Goal: Task Accomplishment & Management: Use online tool/utility

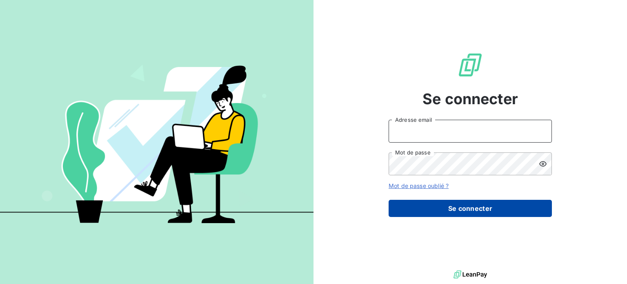
type input "[EMAIL_ADDRESS][DOMAIN_NAME]"
click at [449, 210] on button "Se connecter" at bounding box center [469, 207] width 163 height 17
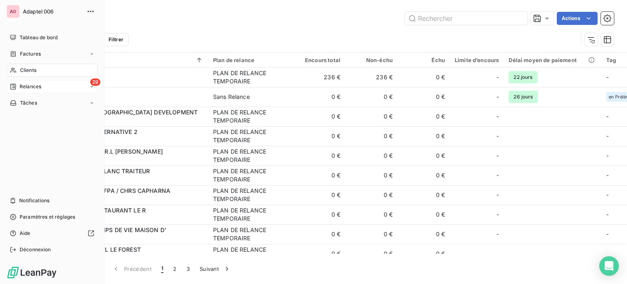
click at [24, 83] on span "Relances" at bounding box center [31, 86] width 22 height 7
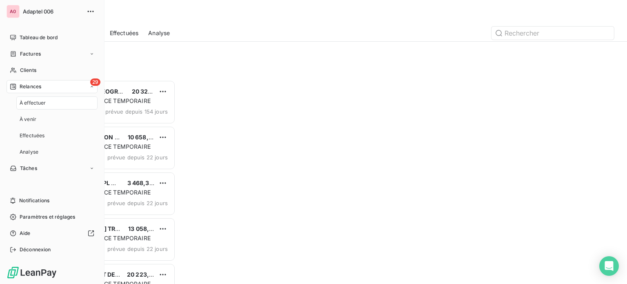
scroll to position [197, 130]
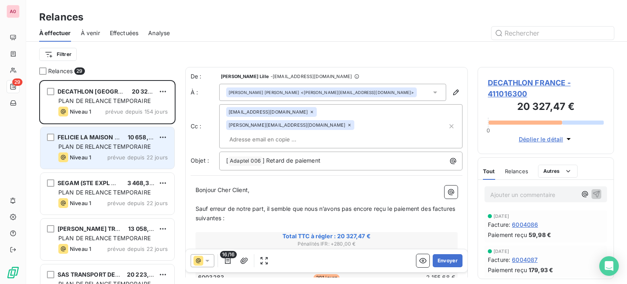
click at [98, 143] on span "PLAN DE RELANCE TEMPORAIRE" at bounding box center [104, 146] width 92 height 7
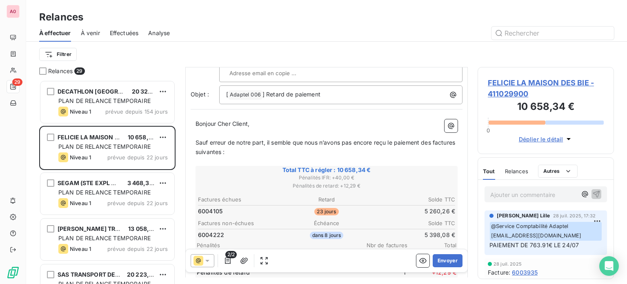
scroll to position [122, 0]
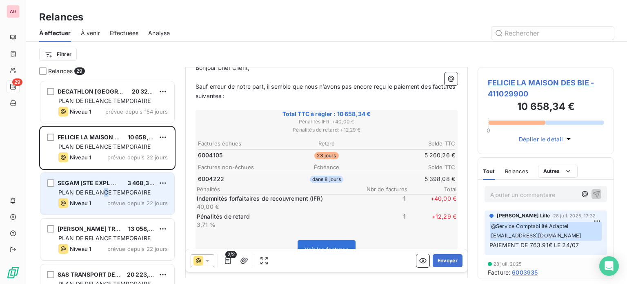
click at [105, 189] on span "PLAN DE RELANCE TEMPORAIRE" at bounding box center [104, 191] width 92 height 7
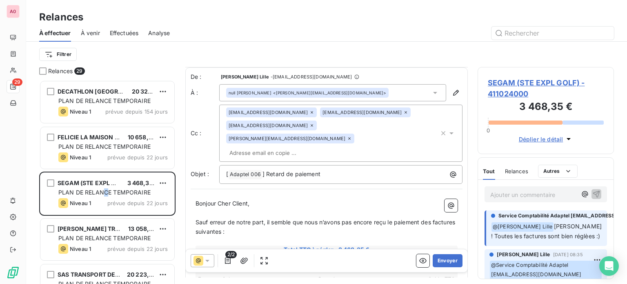
scroll to position [41, 0]
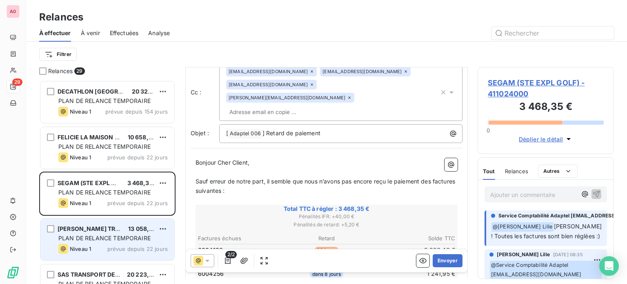
click at [117, 234] on span "PLAN DE RELANCE TEMPORAIRE" at bounding box center [104, 237] width 92 height 7
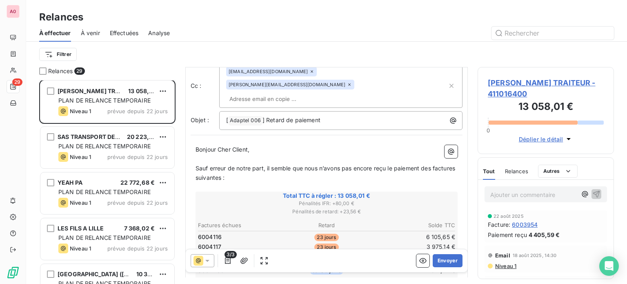
scroll to position [163, 0]
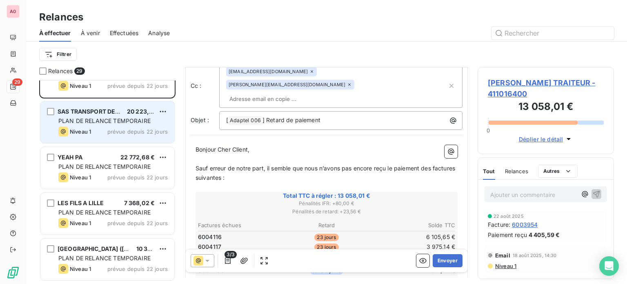
click at [104, 124] on span "PLAN DE RELANCE TEMPORAIRE" at bounding box center [104, 120] width 92 height 7
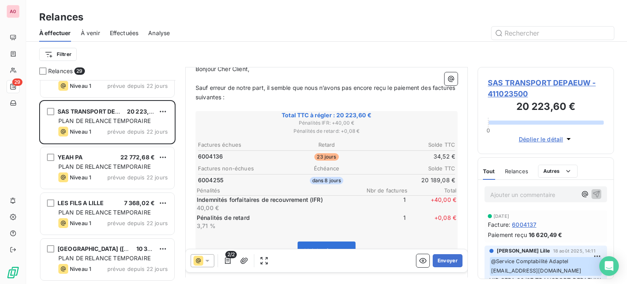
scroll to position [122, 0]
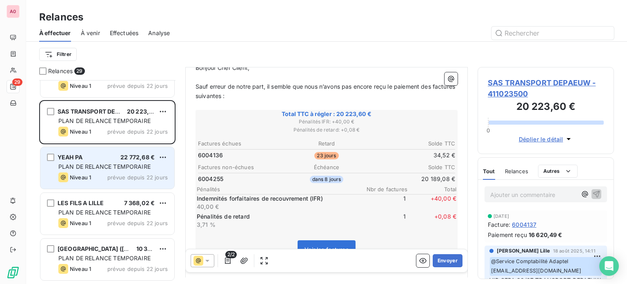
click at [111, 164] on span "PLAN DE RELANCE TEMPORAIRE" at bounding box center [104, 166] width 92 height 7
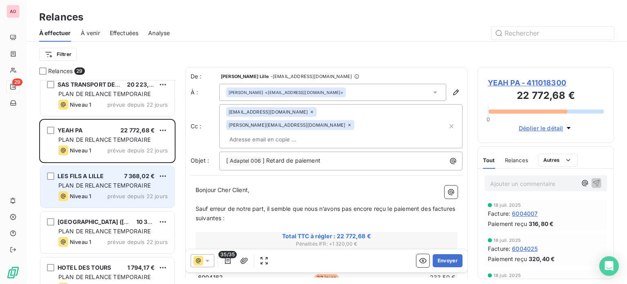
scroll to position [204, 0]
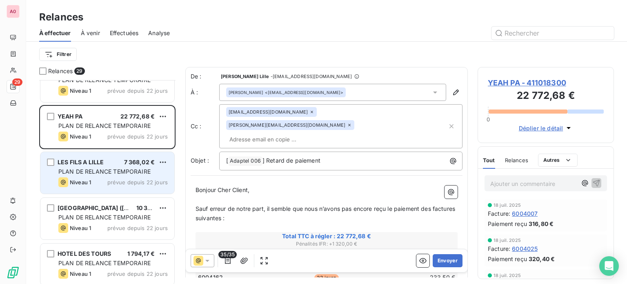
click at [111, 176] on div "LES FILS A LILLE 7 368,02 € PLAN DE RELANCE TEMPORAIRE Niveau 1 prévue depuis 2…" at bounding box center [107, 173] width 134 height 42
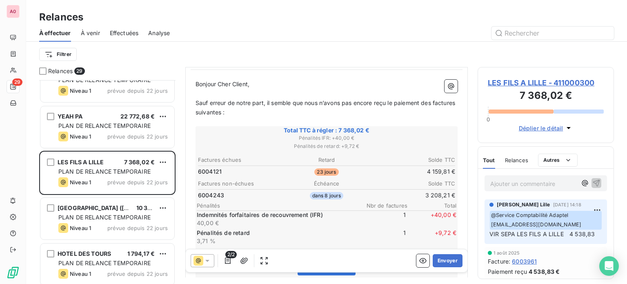
scroll to position [122, 0]
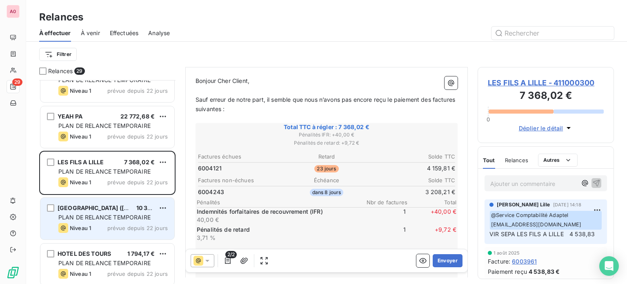
click at [101, 211] on div "[GEOGRAPHIC_DATA] ([GEOGRAPHIC_DATA])" at bounding box center [94, 208] width 72 height 8
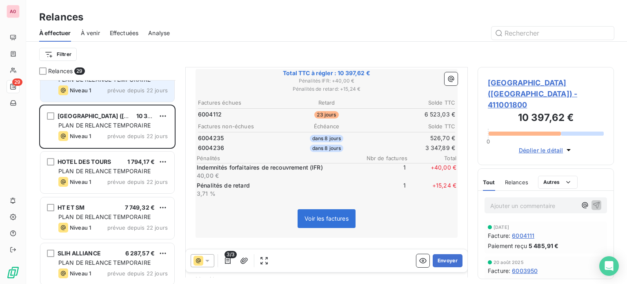
scroll to position [326, 0]
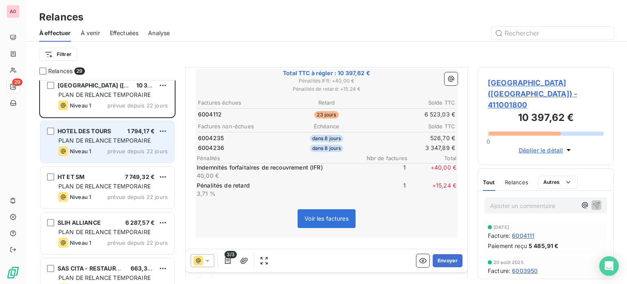
click at [115, 143] on span "PLAN DE RELANCE TEMPORAIRE" at bounding box center [104, 140] width 92 height 7
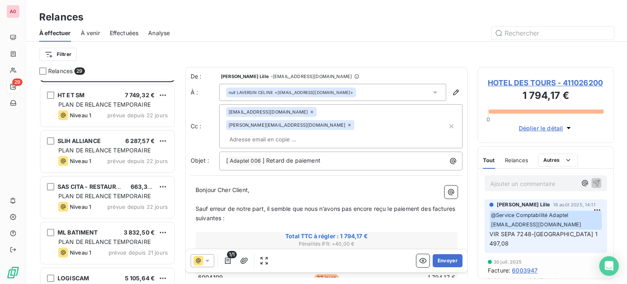
scroll to position [367, 0]
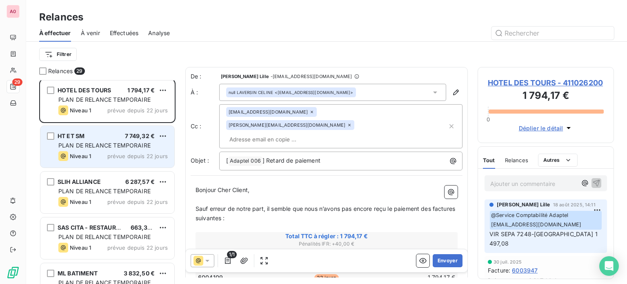
click at [111, 142] on span "PLAN DE RELANCE TEMPORAIRE" at bounding box center [104, 145] width 92 height 7
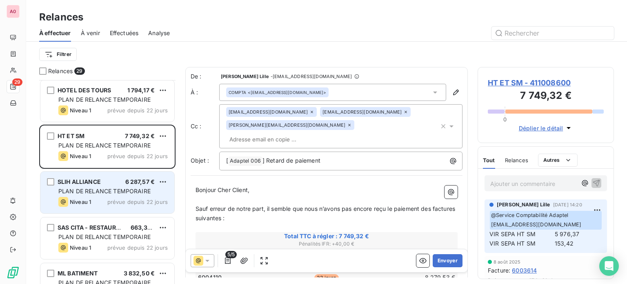
click at [101, 188] on span "PLAN DE RELANCE TEMPORAIRE" at bounding box center [104, 190] width 92 height 7
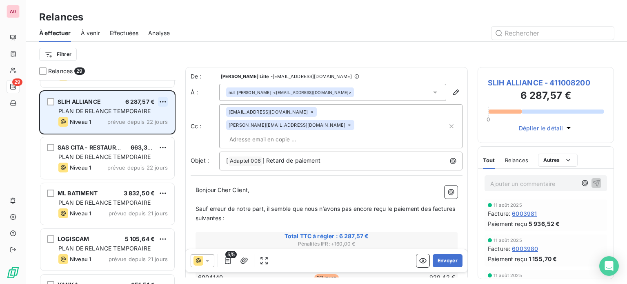
scroll to position [449, 0]
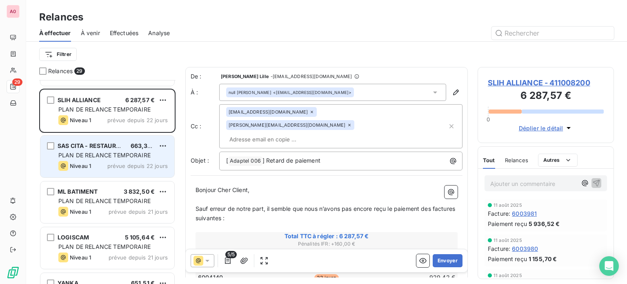
click at [111, 153] on span "PLAN DE RELANCE TEMPORAIRE" at bounding box center [104, 154] width 92 height 7
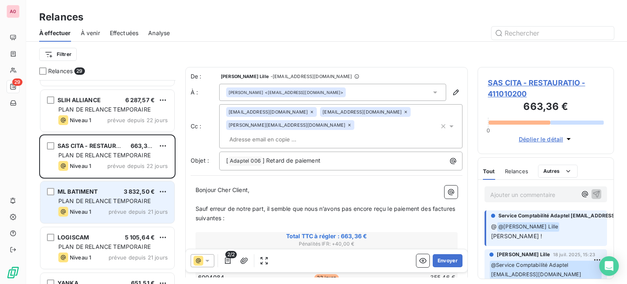
click at [117, 197] on div "PLAN DE RELANCE TEMPORAIRE" at bounding box center [112, 201] width 109 height 8
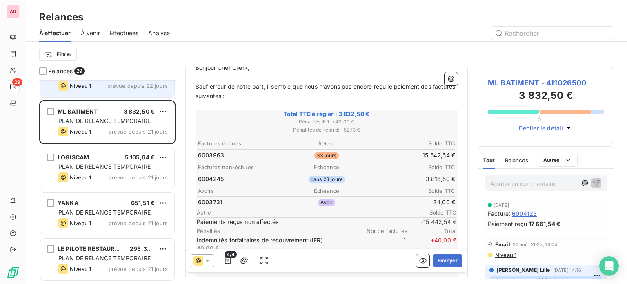
scroll to position [530, 0]
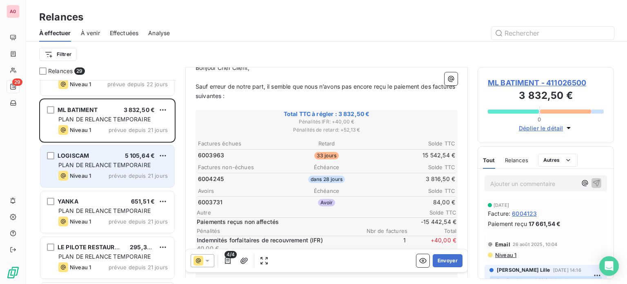
click at [116, 161] on div "PLAN DE RELANCE TEMPORAIRE" at bounding box center [112, 165] width 109 height 8
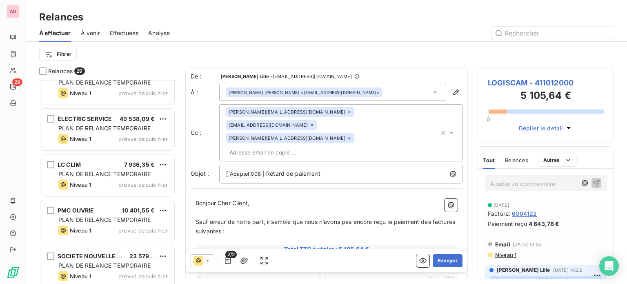
scroll to position [1121, 0]
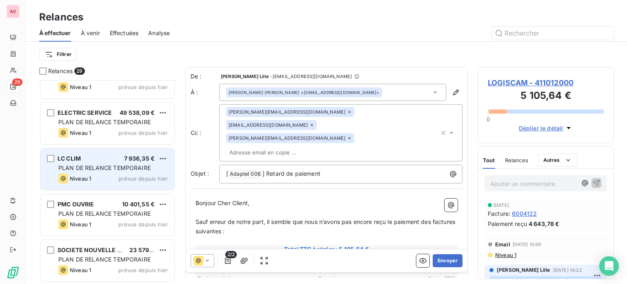
click at [126, 167] on span "PLAN DE RELANCE TEMPORAIRE" at bounding box center [104, 167] width 92 height 7
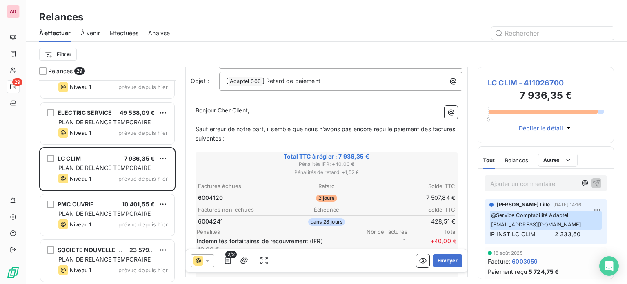
scroll to position [82, 0]
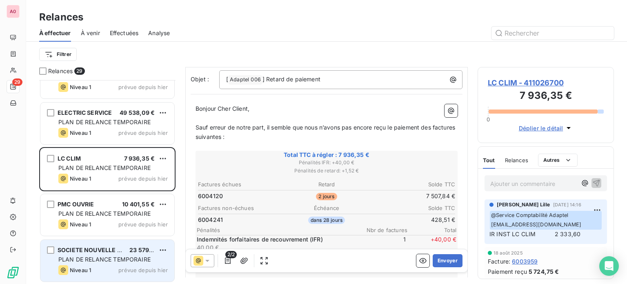
click at [93, 247] on span "SOCIETE NOUVELLE NORD FOR" at bounding box center [102, 249] width 89 height 7
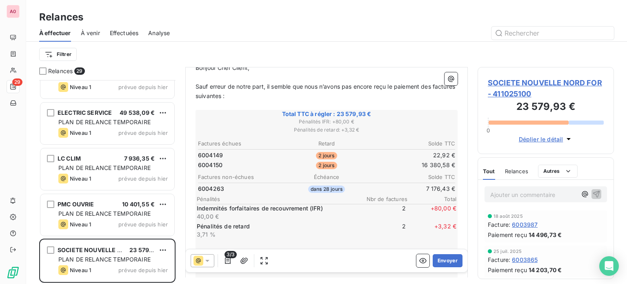
scroll to position [122, 0]
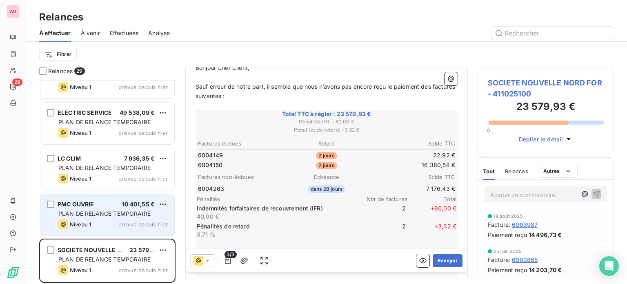
click at [101, 207] on div "PMC OUVRIE 10 401,55 €" at bounding box center [112, 203] width 109 height 7
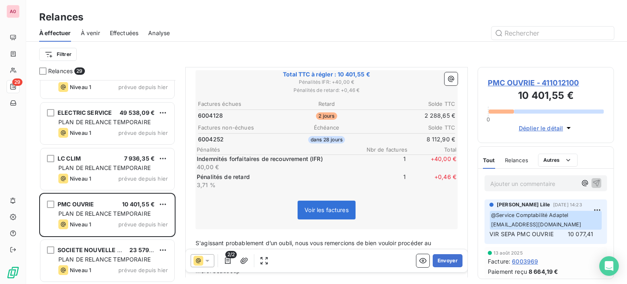
scroll to position [163, 0]
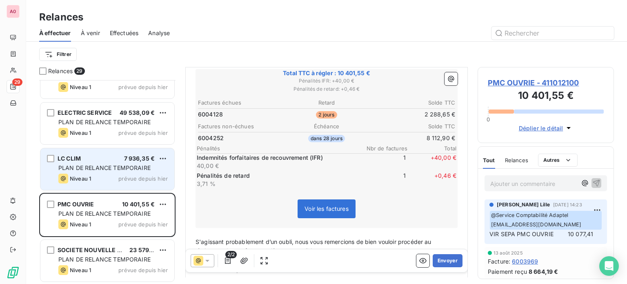
click at [101, 173] on div "Niveau 1 prévue depuis hier" at bounding box center [112, 178] width 109 height 10
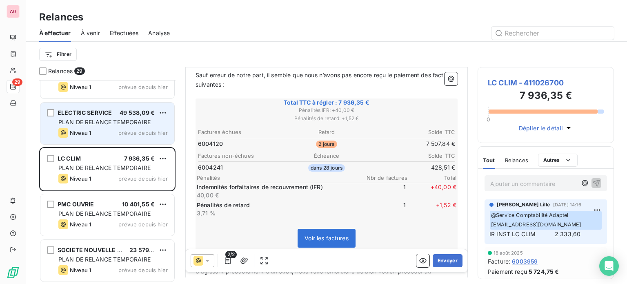
click at [107, 124] on span "PLAN DE RELANCE TEMPORAIRE" at bounding box center [104, 121] width 92 height 7
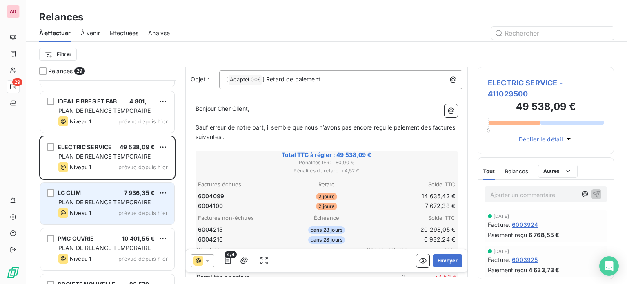
scroll to position [1040, 0]
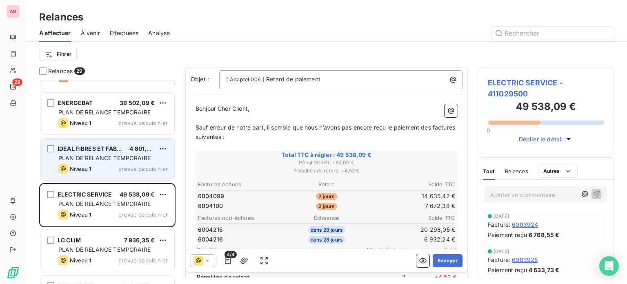
click at [96, 153] on div "IDEAL FIBRES ET FABRICS C 4 801,22 € PLAN DE RELANCE TEMPORAIRE Niveau 1 prévue…" at bounding box center [107, 159] width 134 height 42
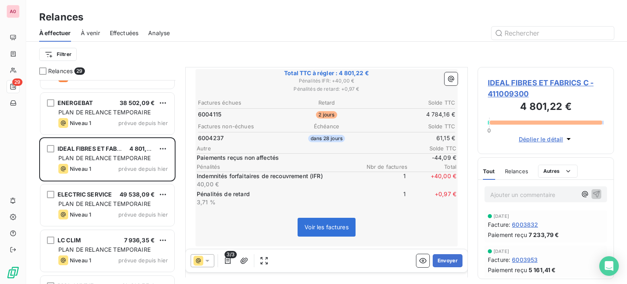
scroll to position [122, 0]
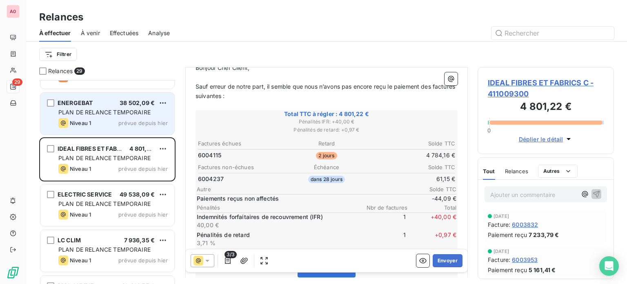
click at [94, 107] on div "ENERGEBAT 38 502,09 € PLAN DE RELANCE TEMPORAIRE Niveau 1 prévue depuis [DATE]" at bounding box center [107, 114] width 134 height 42
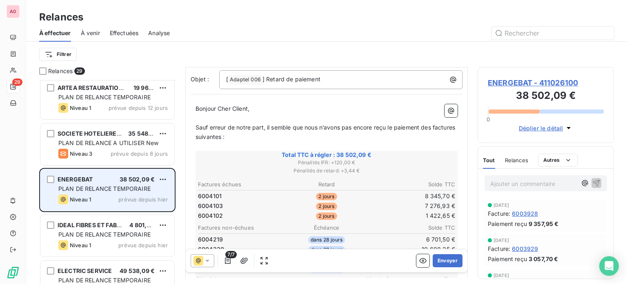
scroll to position [958, 0]
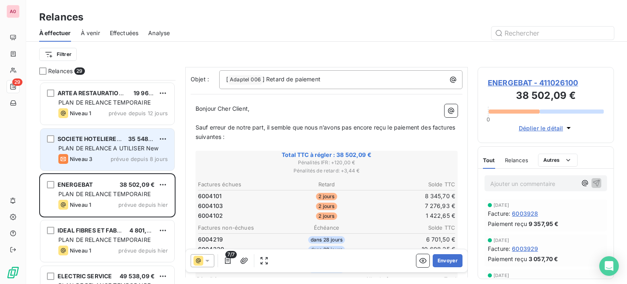
click at [114, 142] on div "SOCIETE HOTELIERE DU PAYS 35 548,62 € PLAN DE RELANCE A UTILISER New Niveau 3 p…" at bounding box center [107, 150] width 134 height 42
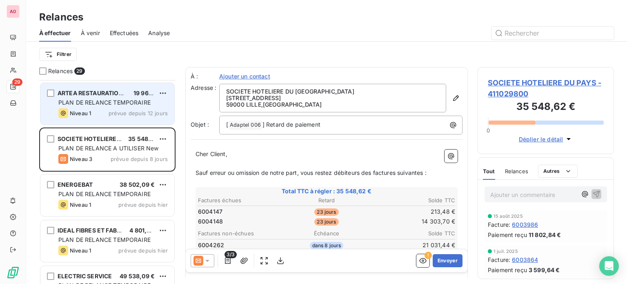
click at [125, 102] on span "PLAN DE RELANCE TEMPORAIRE" at bounding box center [104, 102] width 92 height 7
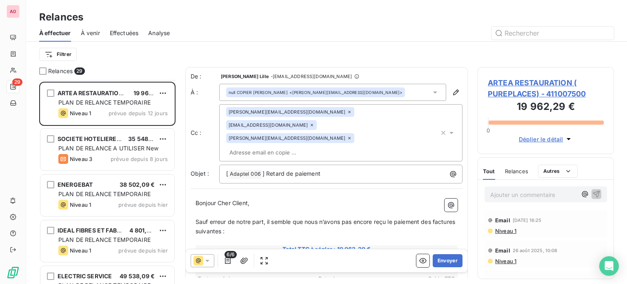
click at [314, 122] on icon at bounding box center [311, 124] width 5 height 5
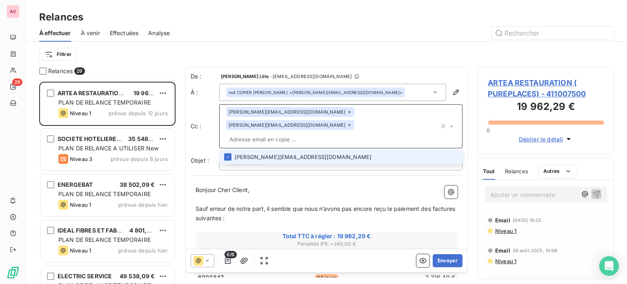
click at [352, 122] on icon at bounding box center [349, 124] width 5 height 5
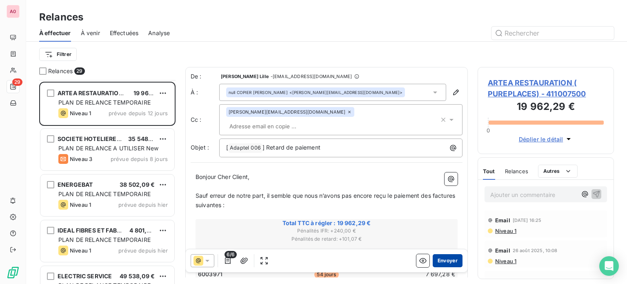
click at [441, 262] on button "Envoyer" at bounding box center [447, 260] width 30 height 13
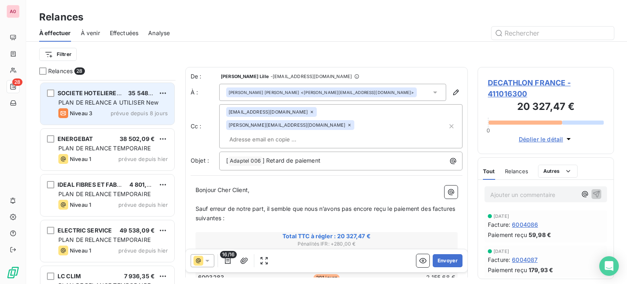
click at [110, 108] on div "Niveau 3 prévue depuis 8 jours" at bounding box center [112, 113] width 109 height 10
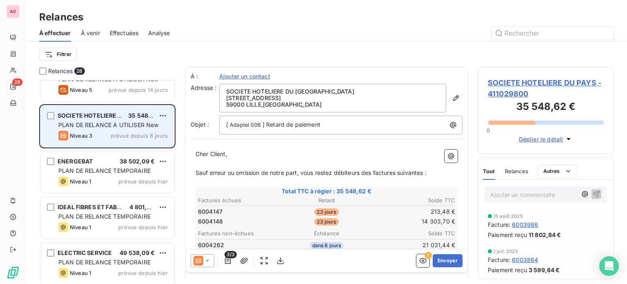
scroll to position [918, 0]
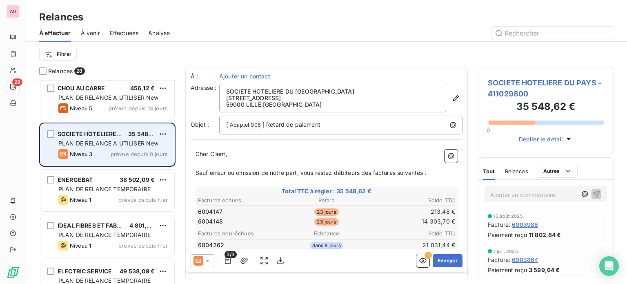
click at [111, 109] on span "prévue depuis 14 jours" at bounding box center [138, 108] width 59 height 7
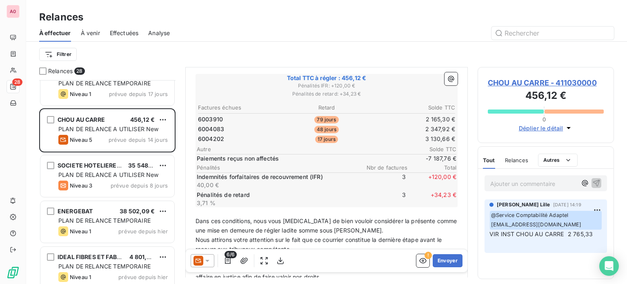
scroll to position [836, 0]
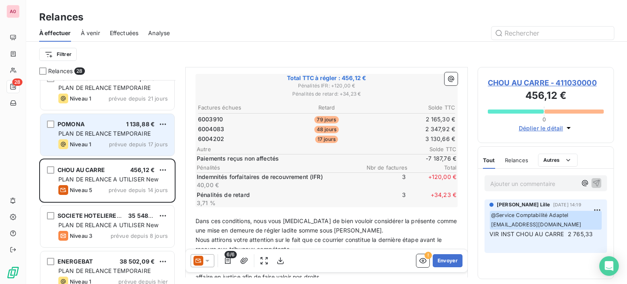
click at [108, 137] on div "PLAN DE RELANCE TEMPORAIRE" at bounding box center [112, 133] width 109 height 8
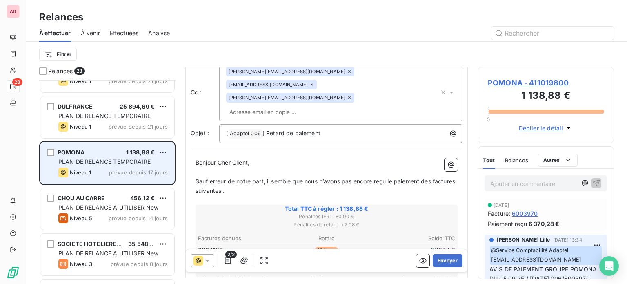
scroll to position [795, 0]
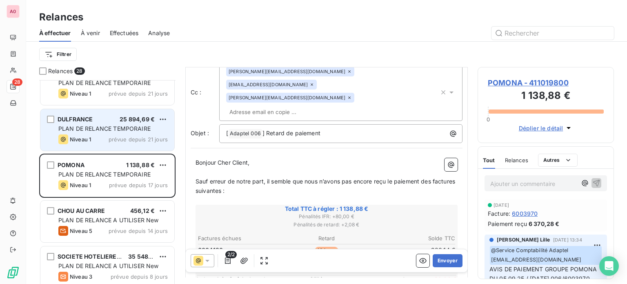
click at [117, 129] on span "PLAN DE RELANCE TEMPORAIRE" at bounding box center [104, 128] width 92 height 7
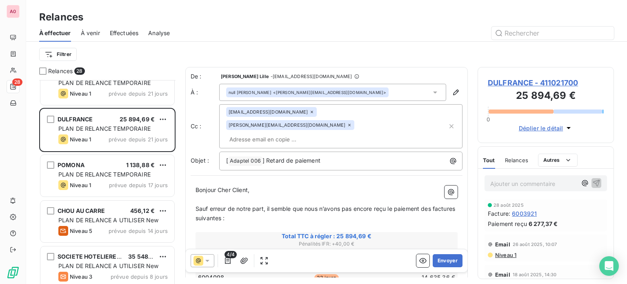
click at [309, 114] on icon at bounding box center [311, 111] width 5 height 5
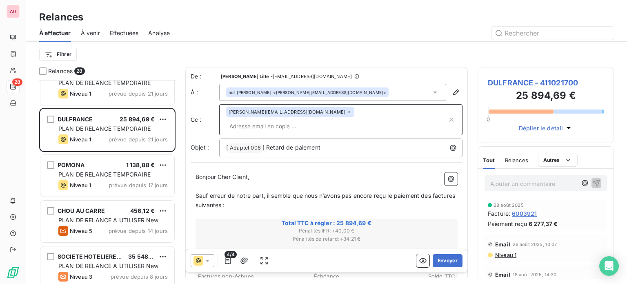
click at [347, 111] on icon at bounding box center [349, 111] width 5 height 5
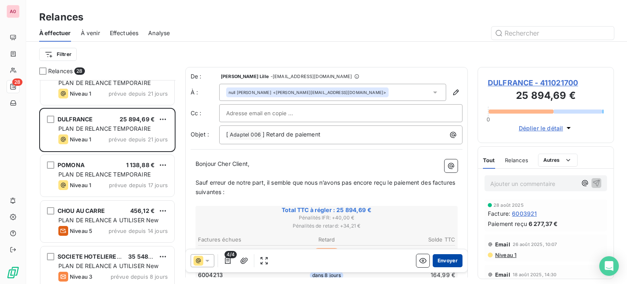
click at [437, 259] on button "Envoyer" at bounding box center [447, 260] width 30 height 13
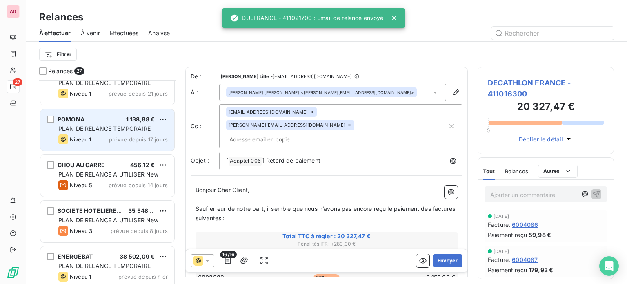
scroll to position [754, 0]
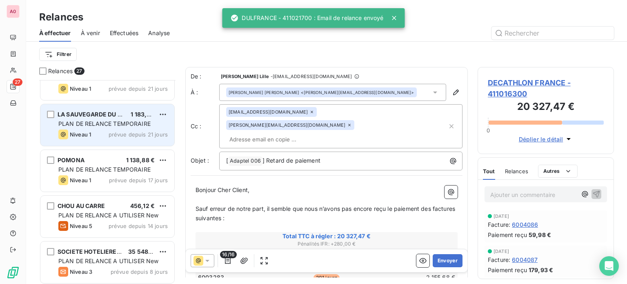
click at [109, 125] on span "PLAN DE RELANCE TEMPORAIRE" at bounding box center [104, 123] width 92 height 7
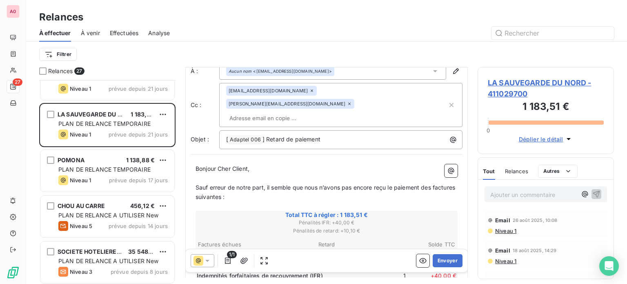
scroll to position [82, 0]
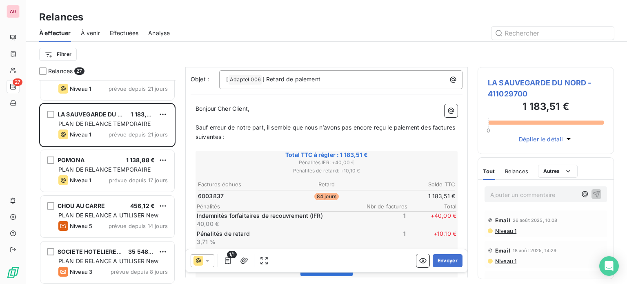
click at [516, 193] on p "Ajouter un commentaire ﻿" at bounding box center [533, 194] width 86 height 10
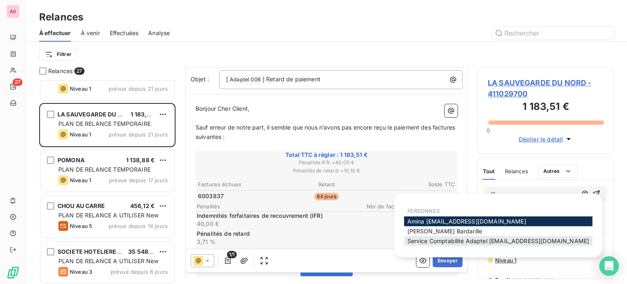
click at [506, 241] on span "Service Comptabilité Adaptel [EMAIL_ADDRESS][DOMAIN_NAME]" at bounding box center [498, 240] width 182 height 7
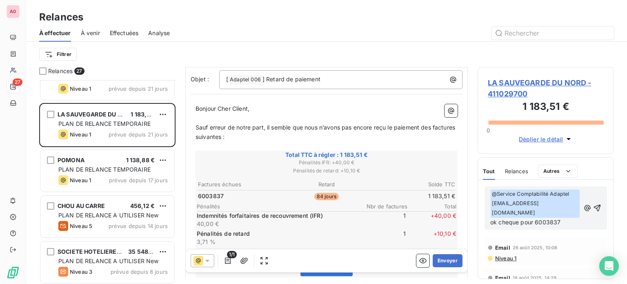
click at [505, 218] on span "ok cheque pour 6003837" at bounding box center [525, 221] width 70 height 7
click at [564, 210] on p "﻿ @ Service Comptabilité Adaptel [EMAIL_ADDRESS][DOMAIN_NAME] ﻿ ok chèque pour …" at bounding box center [535, 208] width 90 height 38
click at [593, 204] on icon "button" at bounding box center [597, 208] width 8 height 8
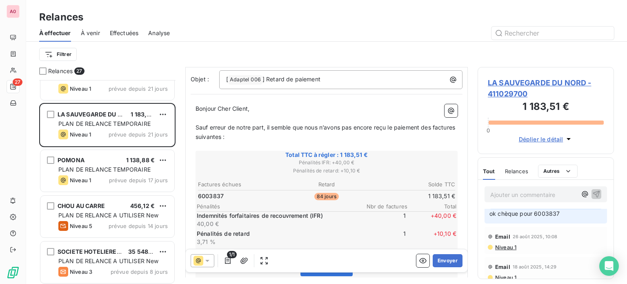
scroll to position [0, 0]
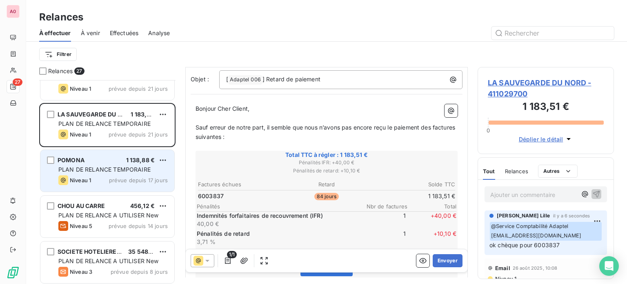
click at [111, 166] on span "PLAN DE RELANCE TEMPORAIRE" at bounding box center [104, 169] width 92 height 7
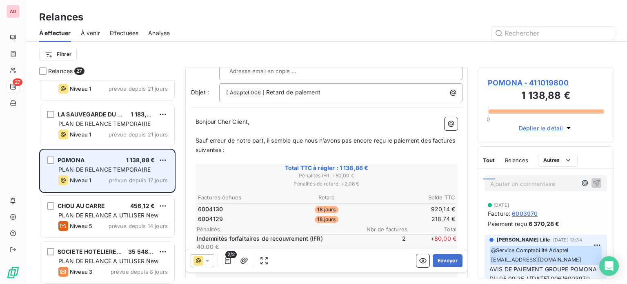
scroll to position [52, 0]
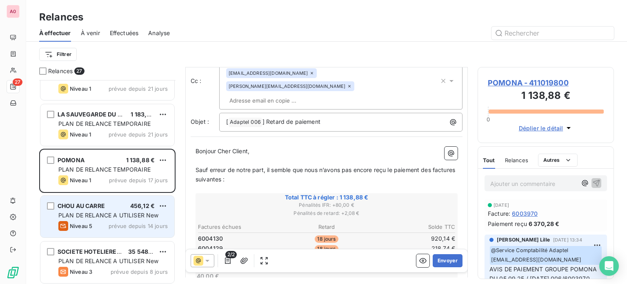
click at [113, 206] on div "CHOU AU CARRE 456,12 €" at bounding box center [112, 205] width 109 height 7
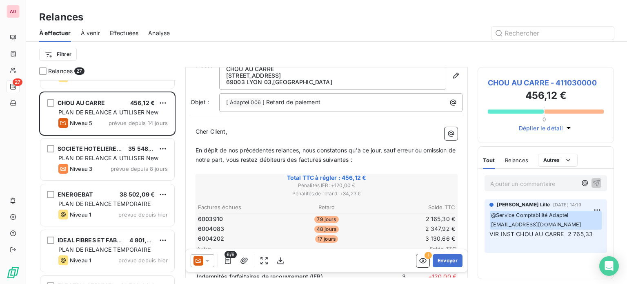
scroll to position [877, 0]
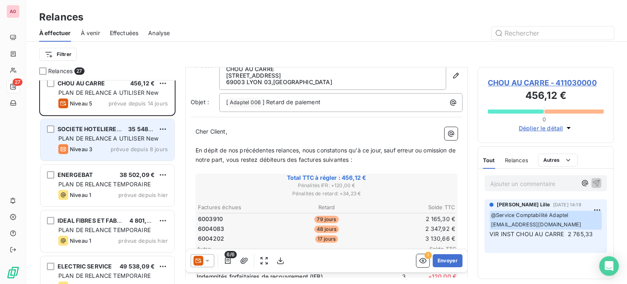
click at [105, 135] on span "PLAN DE RELANCE A UTILISER New" at bounding box center [108, 138] width 100 height 7
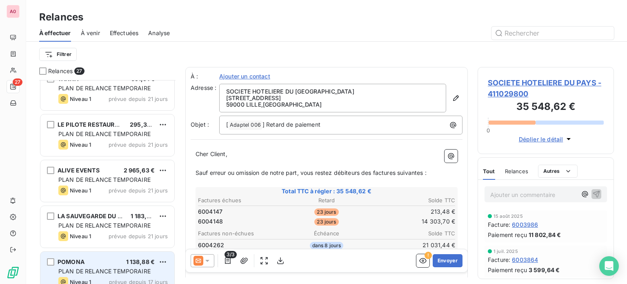
scroll to position [612, 0]
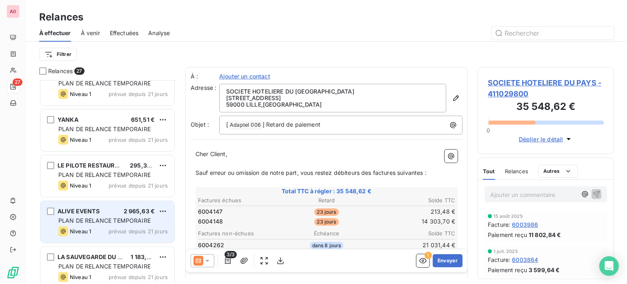
click at [100, 220] on span "PLAN DE RELANCE TEMPORAIRE" at bounding box center [104, 220] width 92 height 7
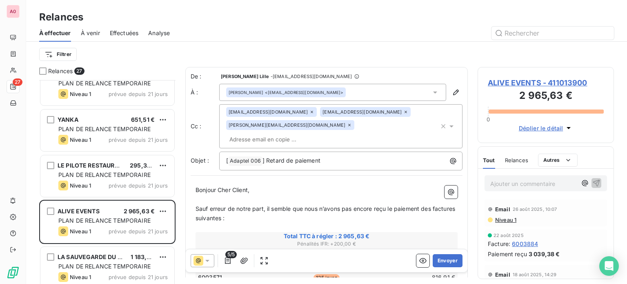
click at [403, 112] on icon at bounding box center [405, 111] width 5 height 5
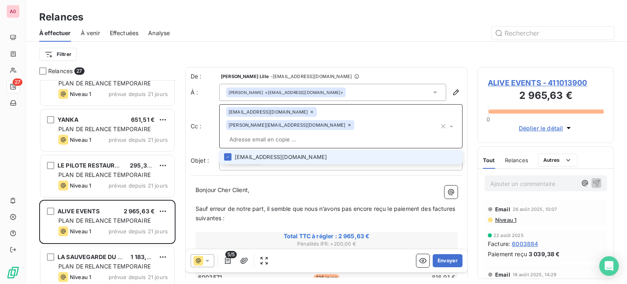
click at [352, 122] on icon at bounding box center [349, 124] width 5 height 5
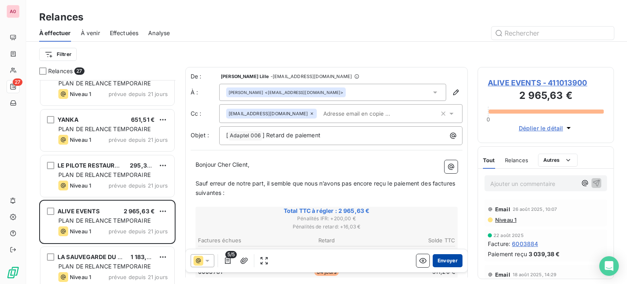
click at [443, 260] on button "Envoyer" at bounding box center [447, 260] width 30 height 13
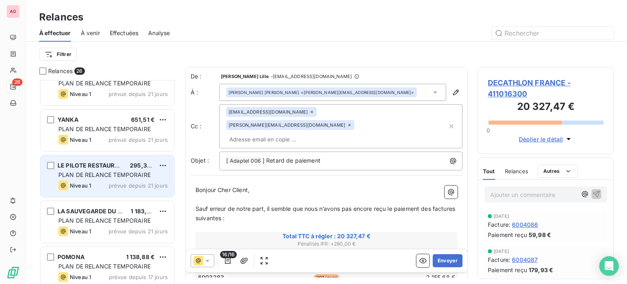
click at [94, 163] on span "LE PILOTE RESTAURANT" at bounding box center [92, 165] width 69 height 7
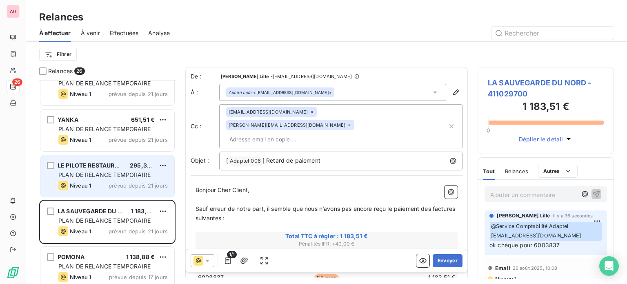
click at [96, 171] on div "PLAN DE RELANCE TEMPORAIRE" at bounding box center [112, 175] width 109 height 8
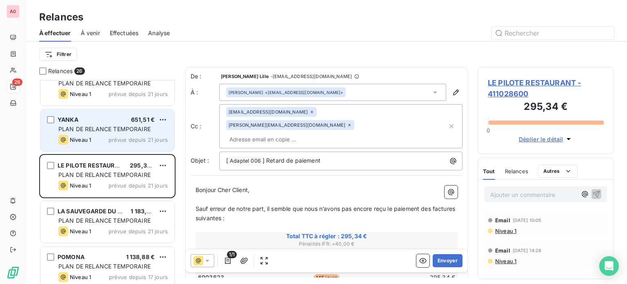
click at [91, 144] on div "YANKA 651,51 € PLAN DE RELANCE TEMPORAIRE Niveau 1 prévue depuis 21 jours" at bounding box center [107, 130] width 134 height 42
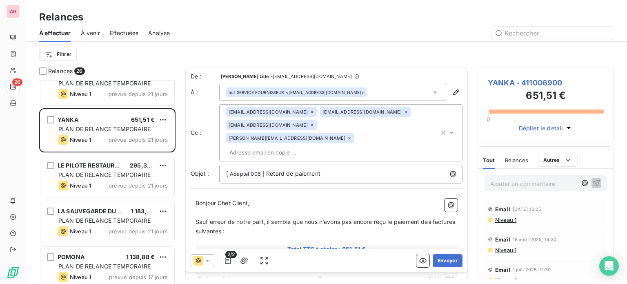
click at [347, 135] on icon at bounding box center [349, 137] width 5 height 5
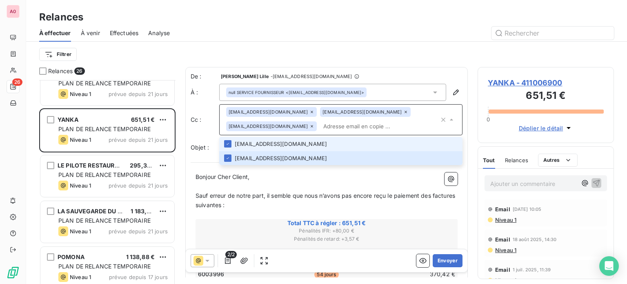
click at [314, 124] on icon at bounding box center [311, 126] width 5 height 5
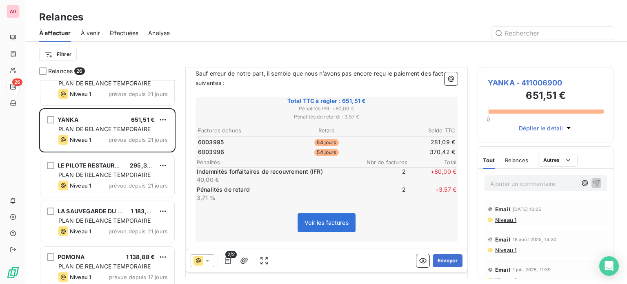
scroll to position [123, 0]
click at [439, 260] on button "Envoyer" at bounding box center [447, 260] width 30 height 13
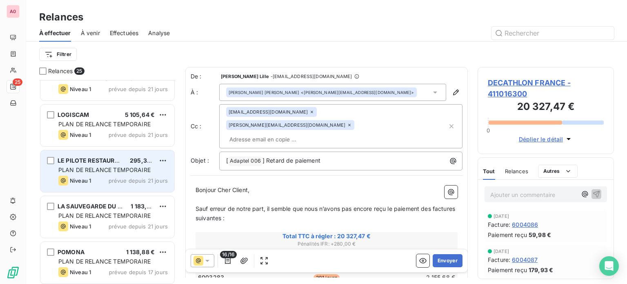
scroll to position [530, 0]
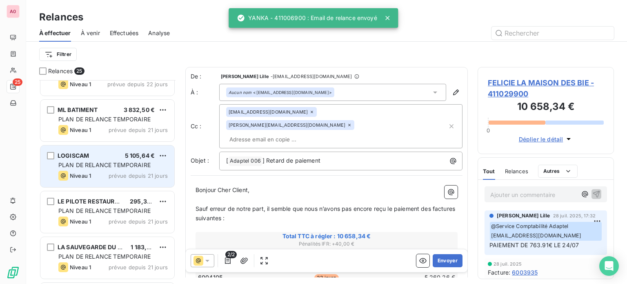
click at [92, 164] on span "PLAN DE RELANCE TEMPORAIRE" at bounding box center [104, 164] width 92 height 7
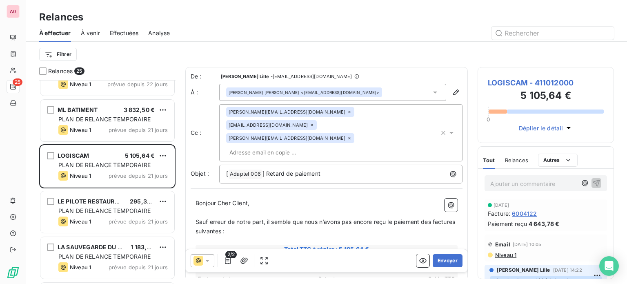
click at [347, 111] on icon at bounding box center [349, 111] width 5 height 5
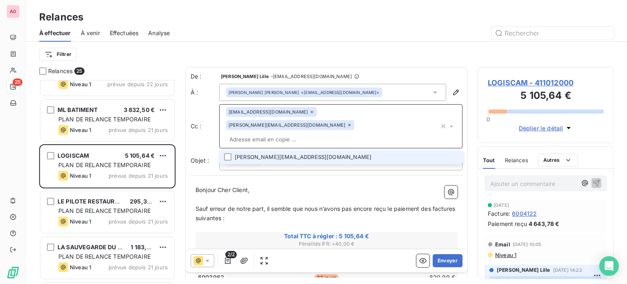
click at [309, 113] on icon at bounding box center [311, 111] width 5 height 5
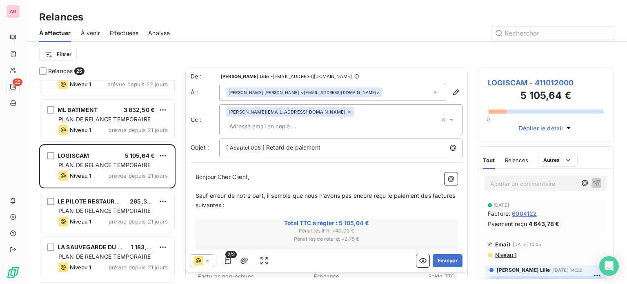
click at [347, 112] on icon at bounding box center [349, 111] width 5 height 5
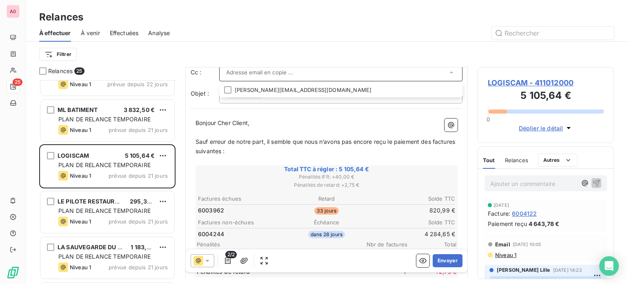
scroll to position [41, 0]
click at [235, 132] on p "﻿" at bounding box center [326, 132] width 262 height 9
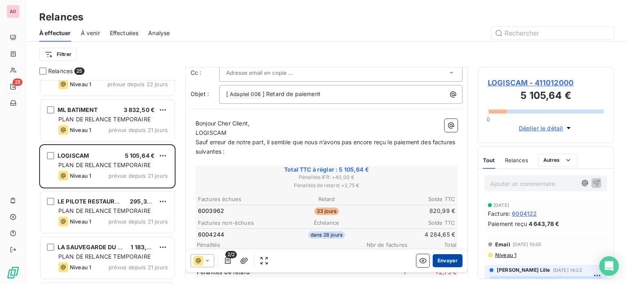
click at [447, 259] on button "Envoyer" at bounding box center [447, 260] width 30 height 13
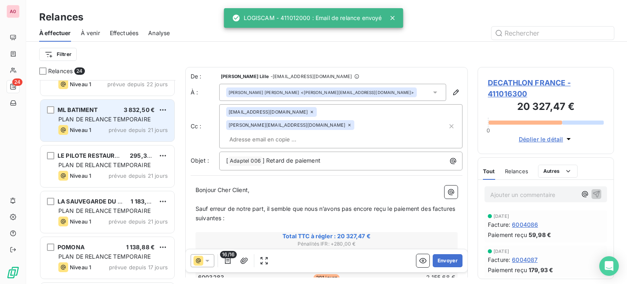
click at [96, 119] on span "PLAN DE RELANCE TEMPORAIRE" at bounding box center [104, 118] width 92 height 7
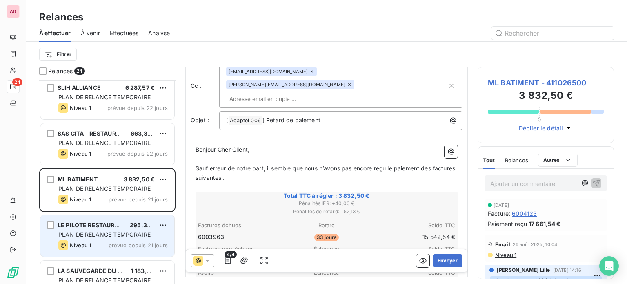
scroll to position [449, 0]
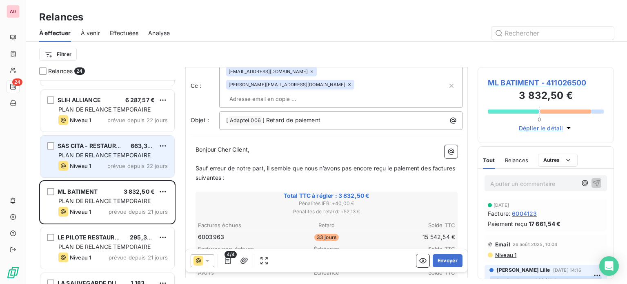
click at [111, 157] on span "PLAN DE RELANCE TEMPORAIRE" at bounding box center [104, 154] width 92 height 7
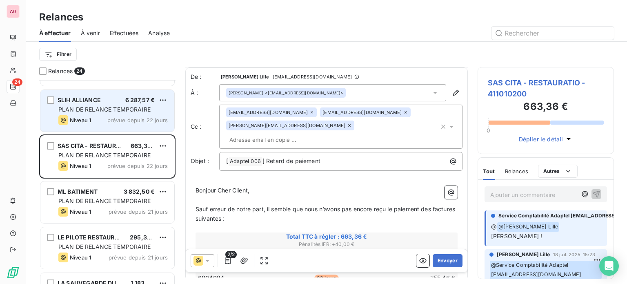
click at [94, 103] on div "SLIH ALLIANCE" at bounding box center [79, 100] width 43 height 8
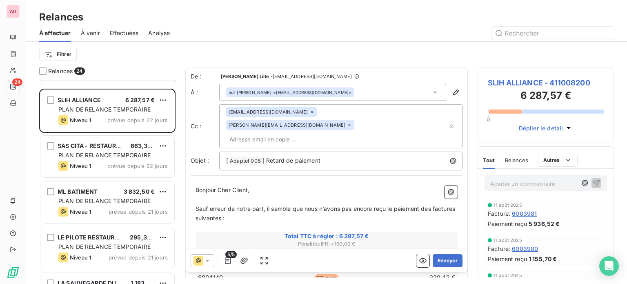
click at [309, 112] on icon at bounding box center [311, 111] width 5 height 5
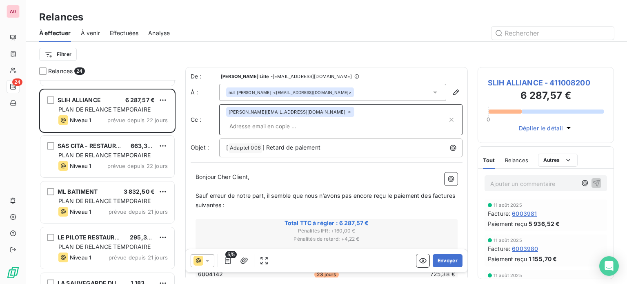
click at [347, 112] on icon at bounding box center [349, 111] width 5 height 5
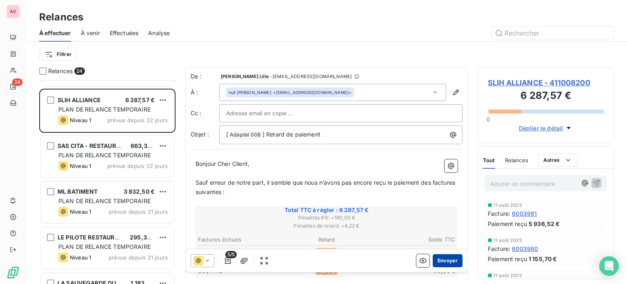
click at [434, 262] on button "Envoyer" at bounding box center [447, 260] width 30 height 13
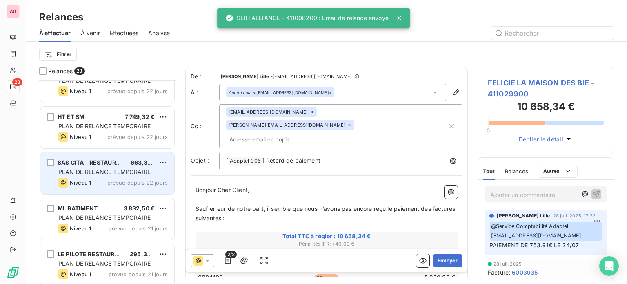
scroll to position [367, 0]
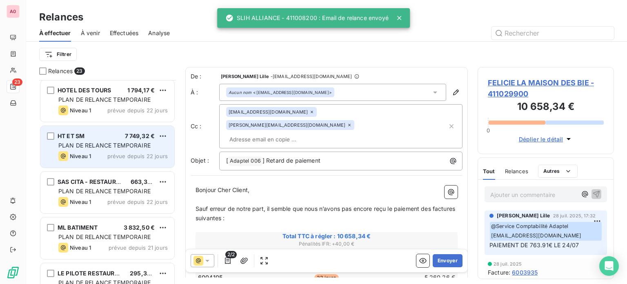
click at [112, 139] on div "HT ET SM 7 749,32 € PLAN DE RELANCE TEMPORAIRE Niveau 1 prévue depuis 22 jours" at bounding box center [107, 147] width 134 height 42
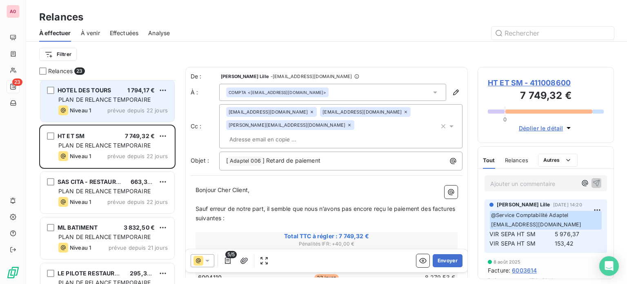
click at [91, 94] on div "HOTEL DES TOURS 1 794,17 € PLAN DE RELANCE TEMPORAIRE Niveau 1 prévue depuis 22…" at bounding box center [107, 101] width 134 height 42
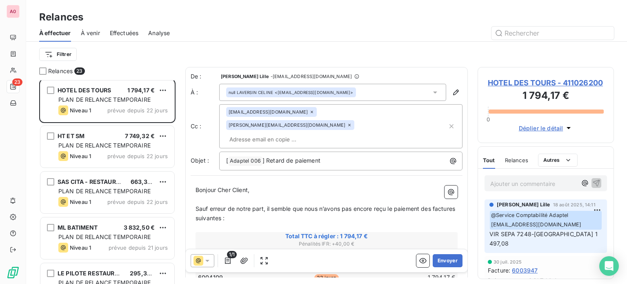
click at [310, 113] on icon at bounding box center [311, 112] width 2 height 2
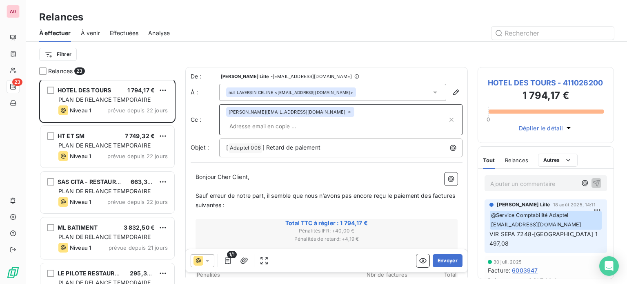
click at [348, 113] on icon at bounding box center [349, 112] width 2 height 2
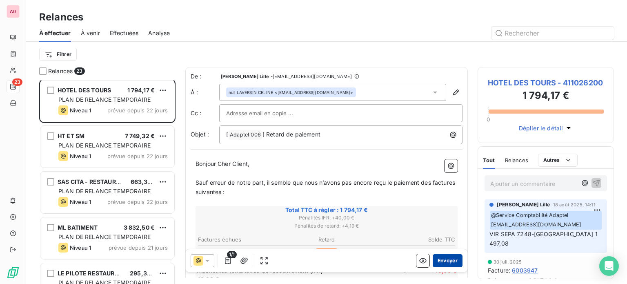
click at [439, 262] on button "Envoyer" at bounding box center [447, 260] width 30 height 13
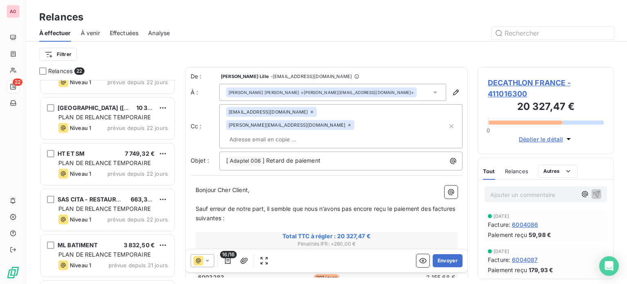
scroll to position [286, 0]
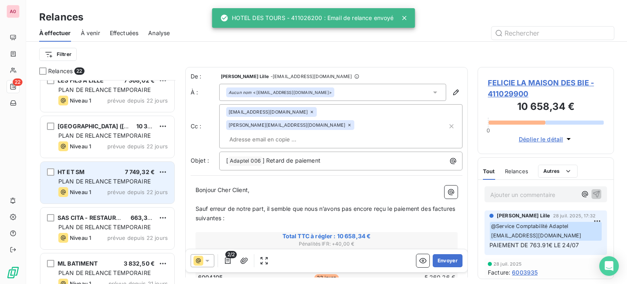
click at [101, 177] on div "PLAN DE RELANCE TEMPORAIRE" at bounding box center [112, 181] width 109 height 8
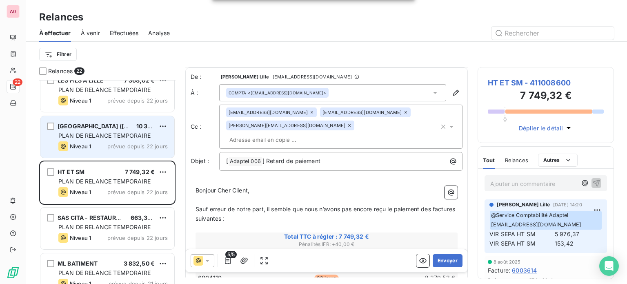
click at [101, 124] on span "[GEOGRAPHIC_DATA] ([GEOGRAPHIC_DATA])" at bounding box center [121, 125] width 127 height 7
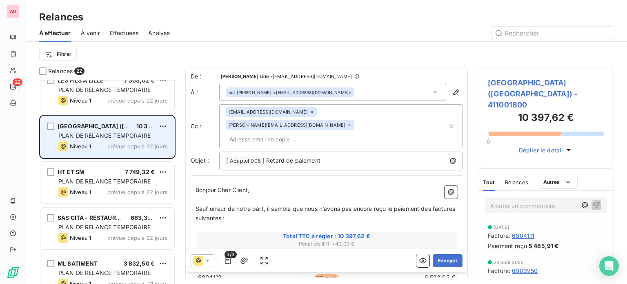
scroll to position [245, 0]
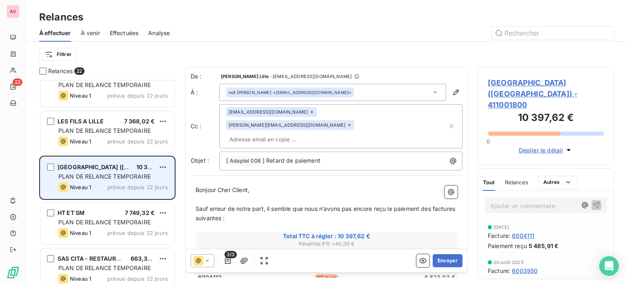
click at [98, 137] on div "Niveau 1 prévue depuis 22 jours" at bounding box center [112, 141] width 109 height 10
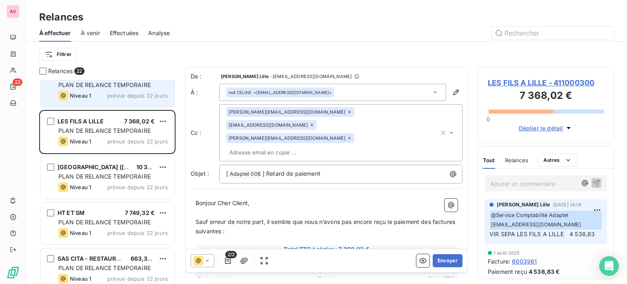
click at [99, 91] on div "Niveau 1 prévue depuis 22 jours" at bounding box center [112, 96] width 109 height 10
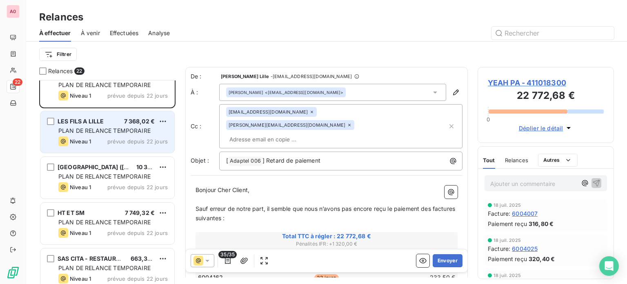
scroll to position [122, 0]
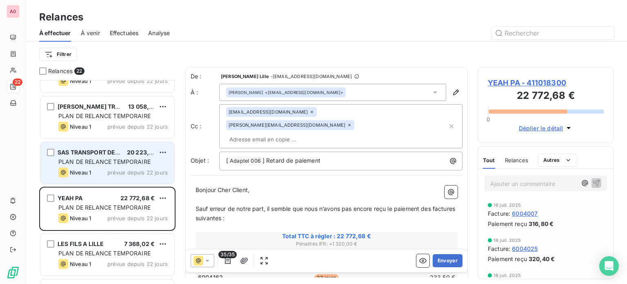
click at [122, 157] on div "PLAN DE RELANCE TEMPORAIRE" at bounding box center [112, 161] width 109 height 8
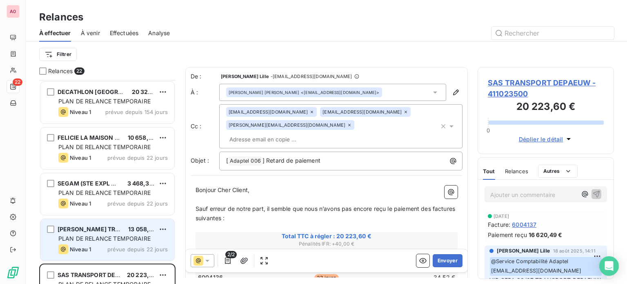
click at [91, 239] on span "PLAN DE RELANCE TEMPORAIRE" at bounding box center [104, 238] width 92 height 7
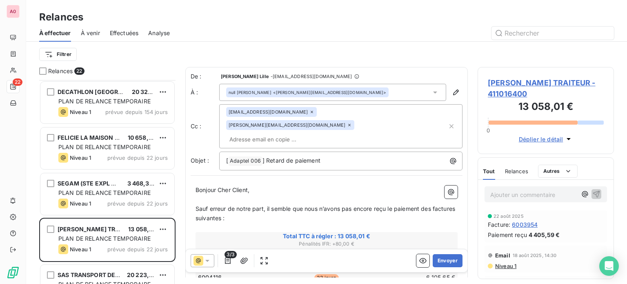
click at [310, 112] on icon at bounding box center [311, 112] width 2 height 2
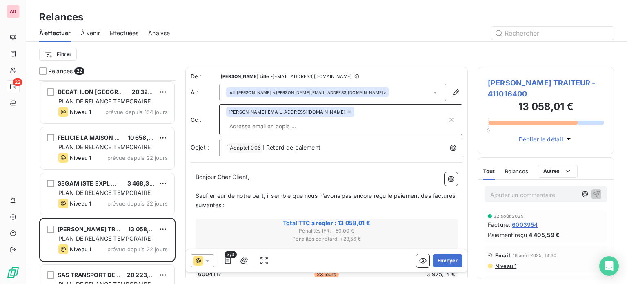
click at [347, 113] on icon at bounding box center [349, 111] width 5 height 5
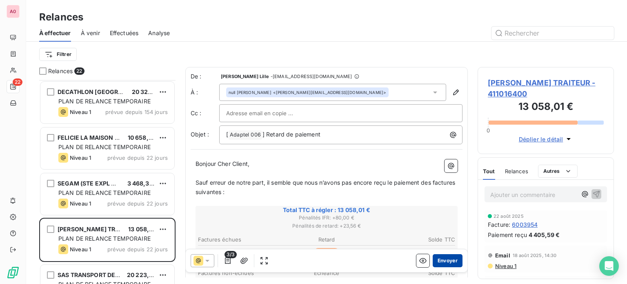
click at [449, 261] on button "Envoyer" at bounding box center [447, 260] width 30 height 13
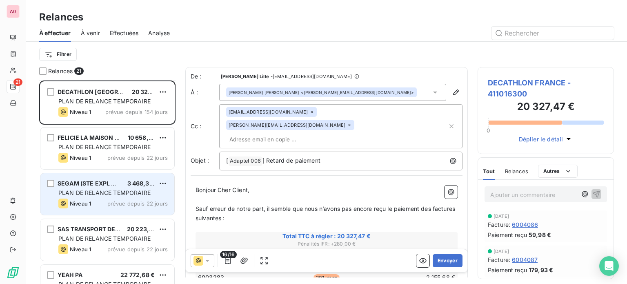
click at [102, 185] on span "SEGAM (STE EXPL GOLF)" at bounding box center [93, 183] width 71 height 7
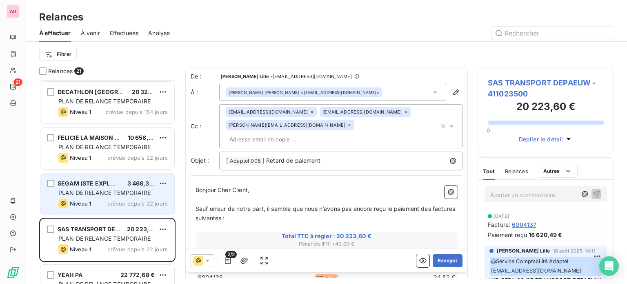
click at [96, 190] on span "PLAN DE RELANCE TEMPORAIRE" at bounding box center [104, 192] width 92 height 7
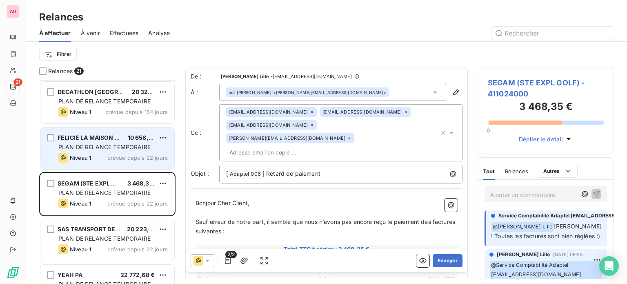
click at [94, 160] on div "Niveau 1 prévue depuis 22 jours" at bounding box center [112, 158] width 109 height 10
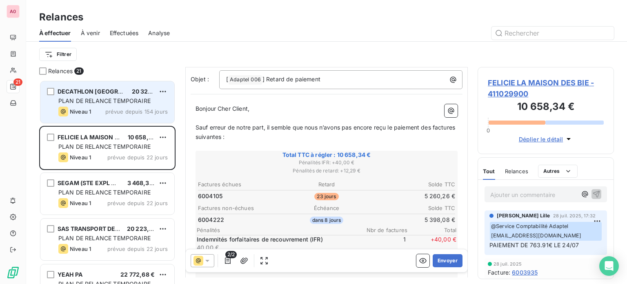
click at [100, 102] on span "PLAN DE RELANCE TEMPORAIRE" at bounding box center [104, 100] width 92 height 7
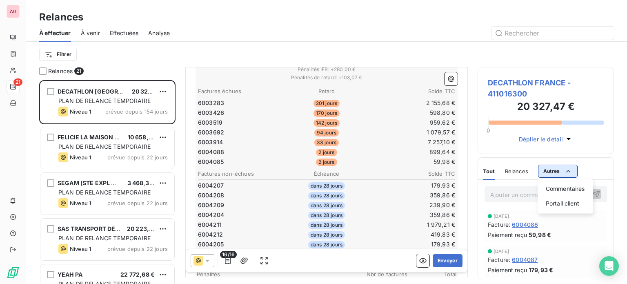
click at [549, 168] on html "A0 21 Relances À effectuer À venir Effectuées Analyse Filtrer Relances 21 DECAT…" at bounding box center [313, 142] width 627 height 284
click at [548, 168] on html "A0 21 Relances À effectuer À venir Effectuées Analyse Filtrer Relances 21 DECAT…" at bounding box center [313, 142] width 627 height 284
click at [556, 188] on div "Commentaires" at bounding box center [565, 188] width 49 height 13
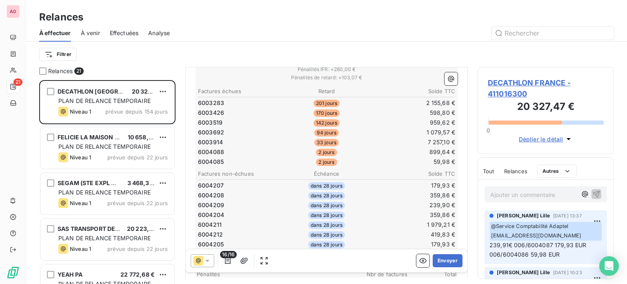
drag, startPoint x: 609, startPoint y: 191, endPoint x: 610, endPoint y: 208, distance: 17.2
click at [610, 208] on html "A0 21 Relances À effectuer À venir Effectuées Analyse Filtrer Relances 21 DECAT…" at bounding box center [313, 142] width 627 height 284
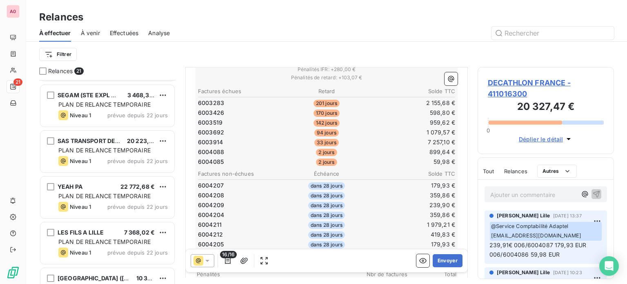
scroll to position [22, 0]
